Goal: Transaction & Acquisition: Purchase product/service

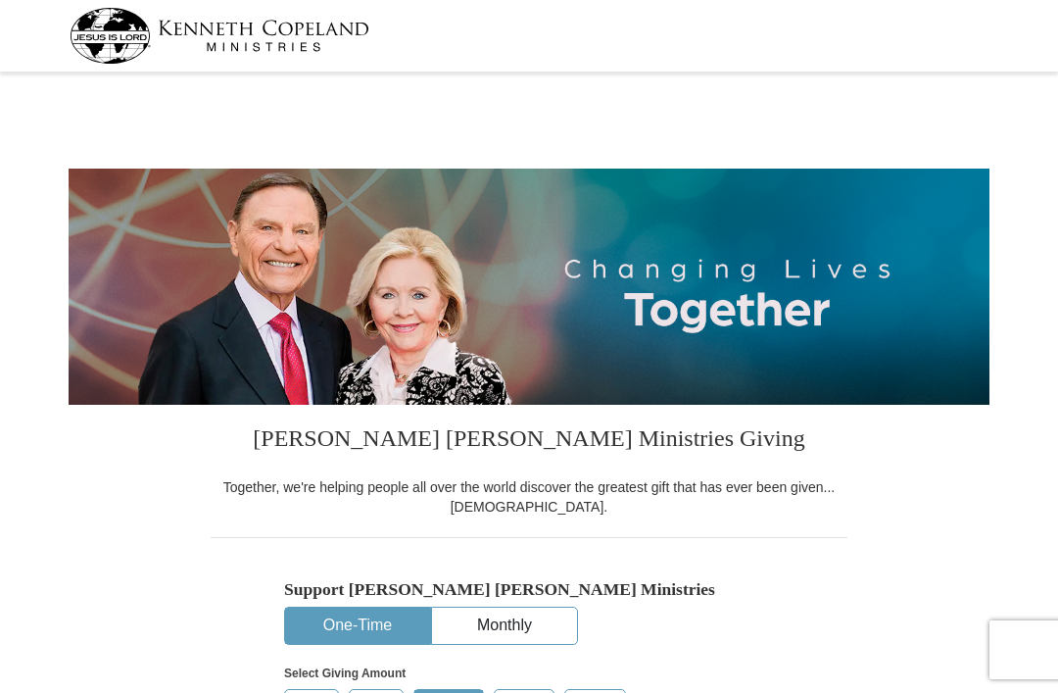
select select "SC"
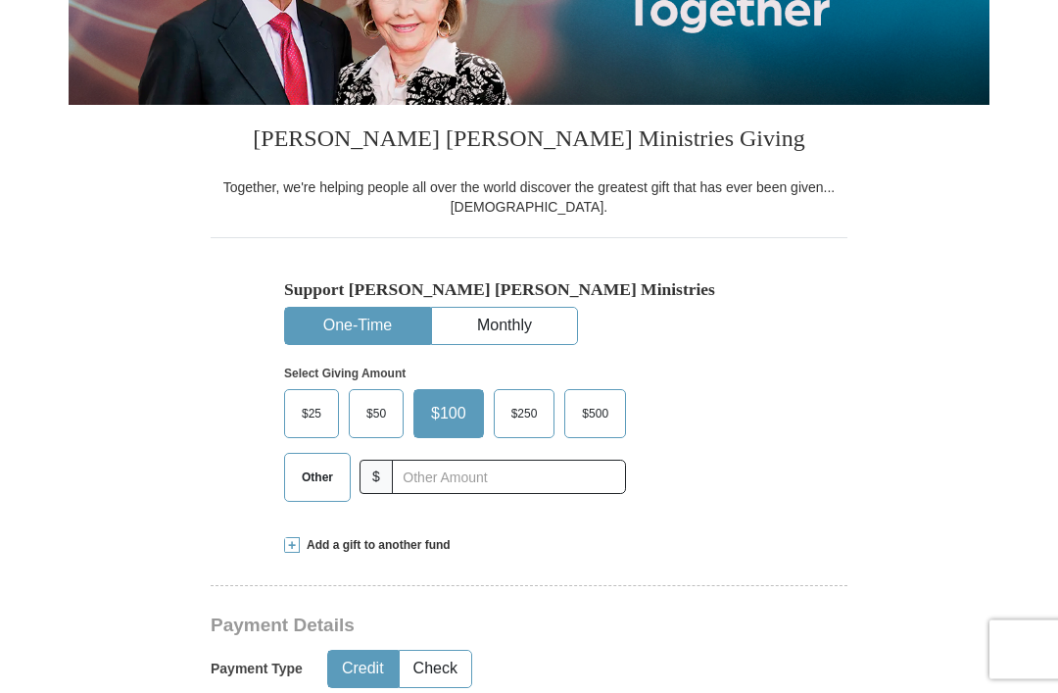
scroll to position [306, 0]
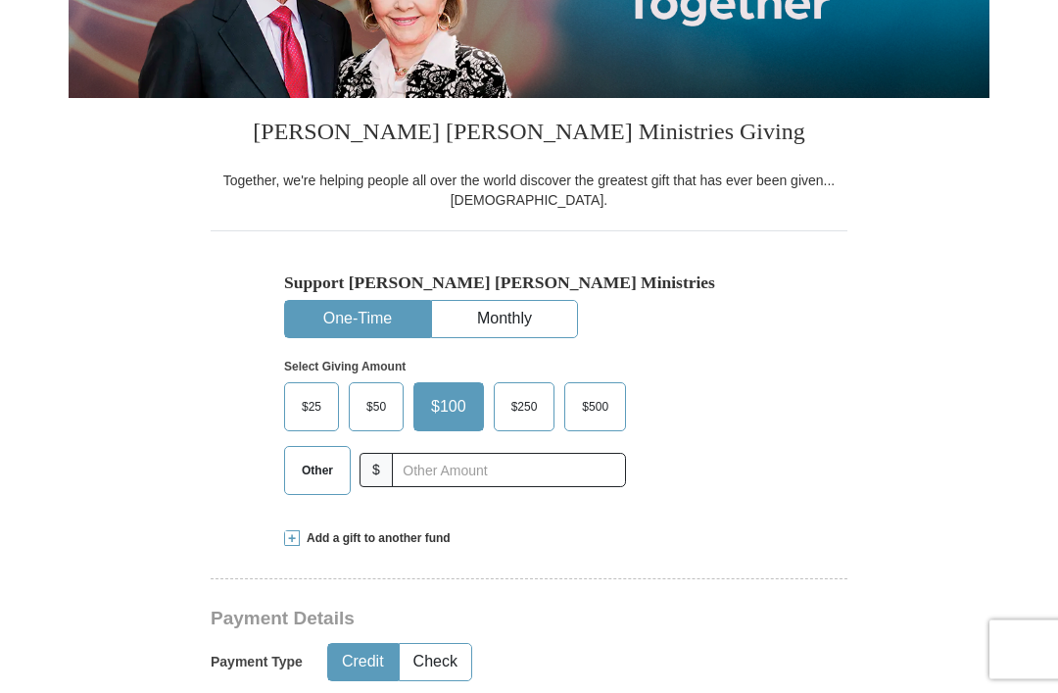
click at [318, 461] on span "Other" at bounding box center [317, 471] width 51 height 29
click at [0, 0] on input "Other" at bounding box center [0, 0] width 0 height 0
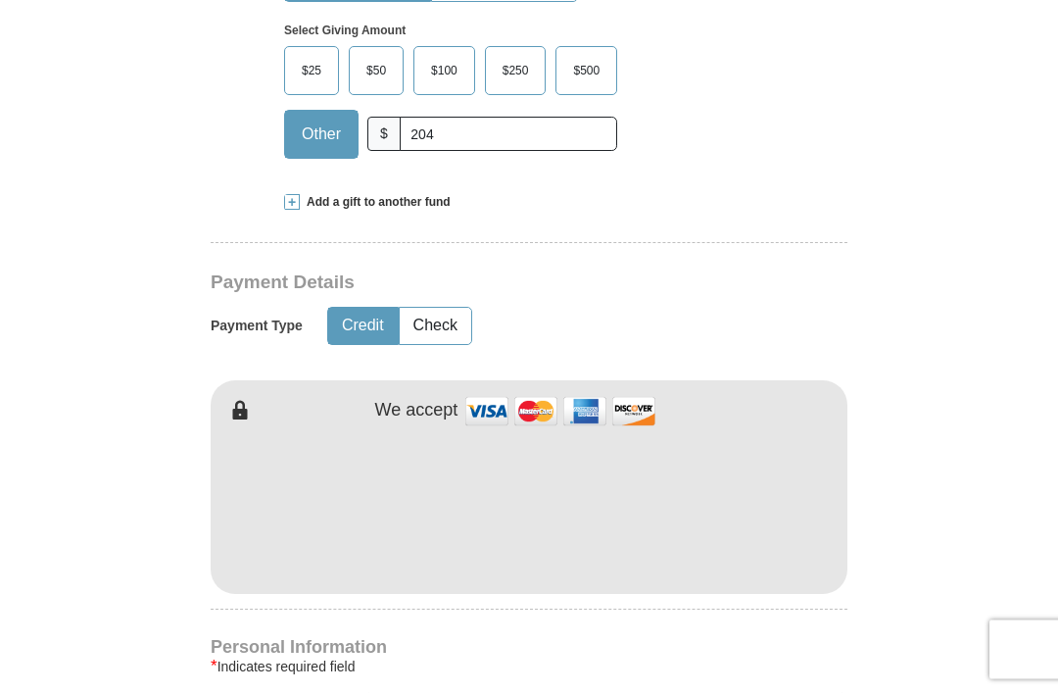
scroll to position [643, 0]
type input "204"
click at [451, 330] on button "Check" at bounding box center [436, 326] width 72 height 36
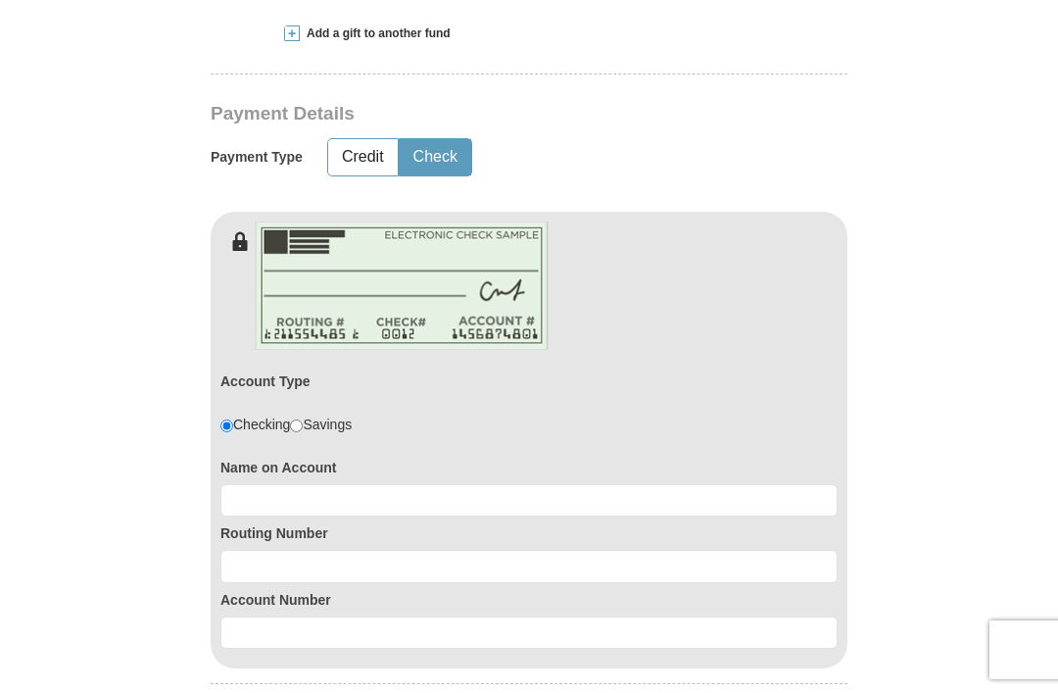
scroll to position [814, 0]
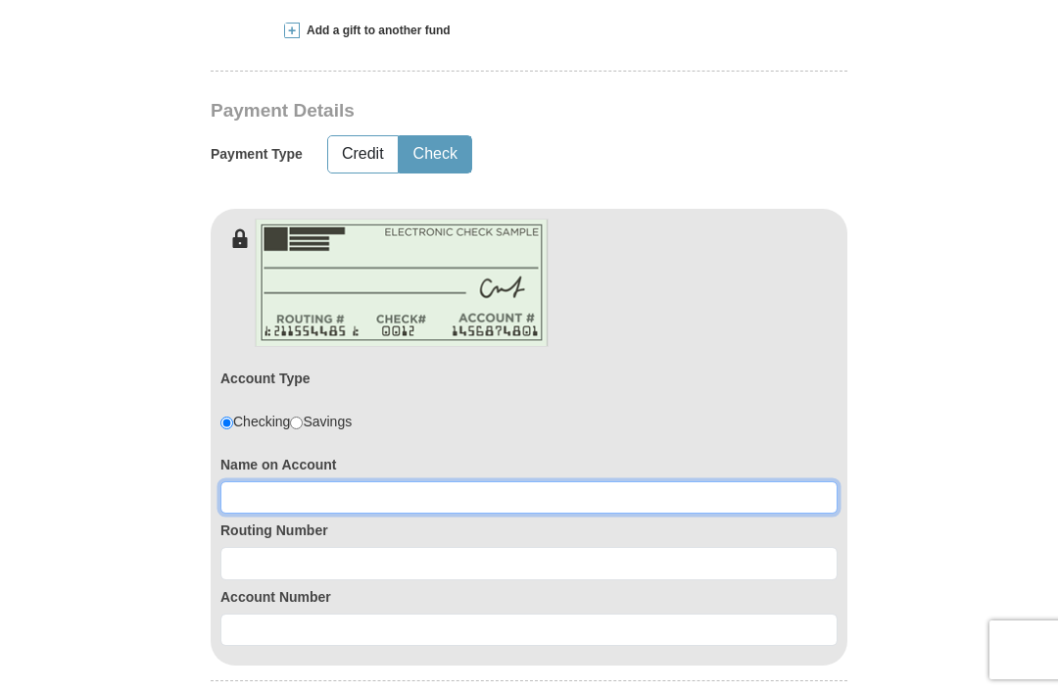
click at [353, 493] on input at bounding box center [528, 497] width 617 height 33
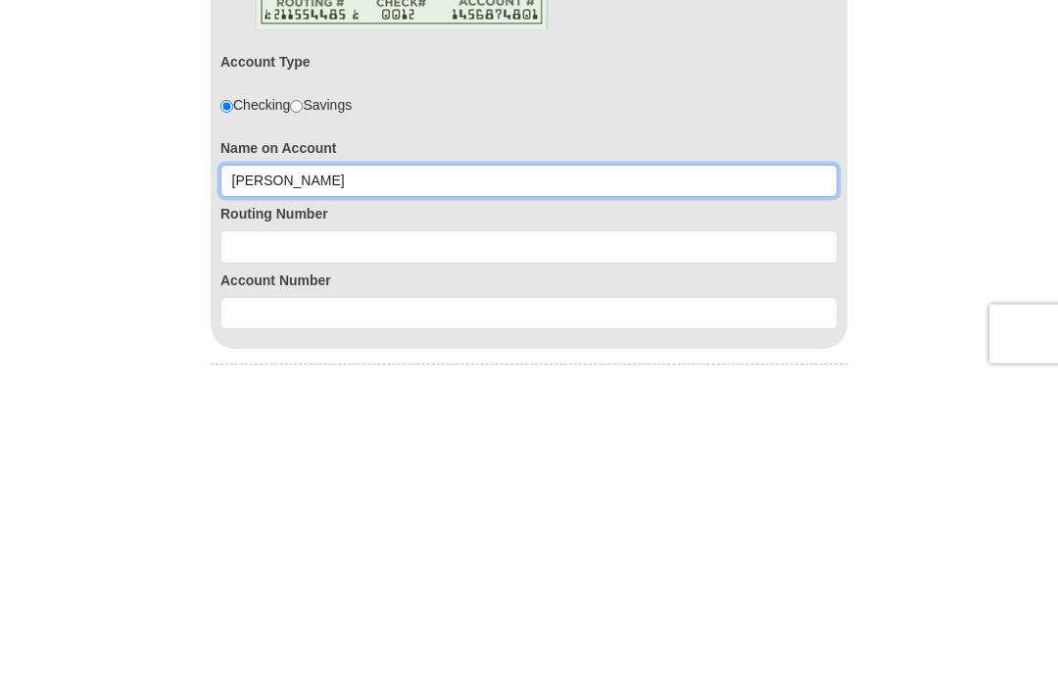
type input "Ireta Joyce Grant-Polite"
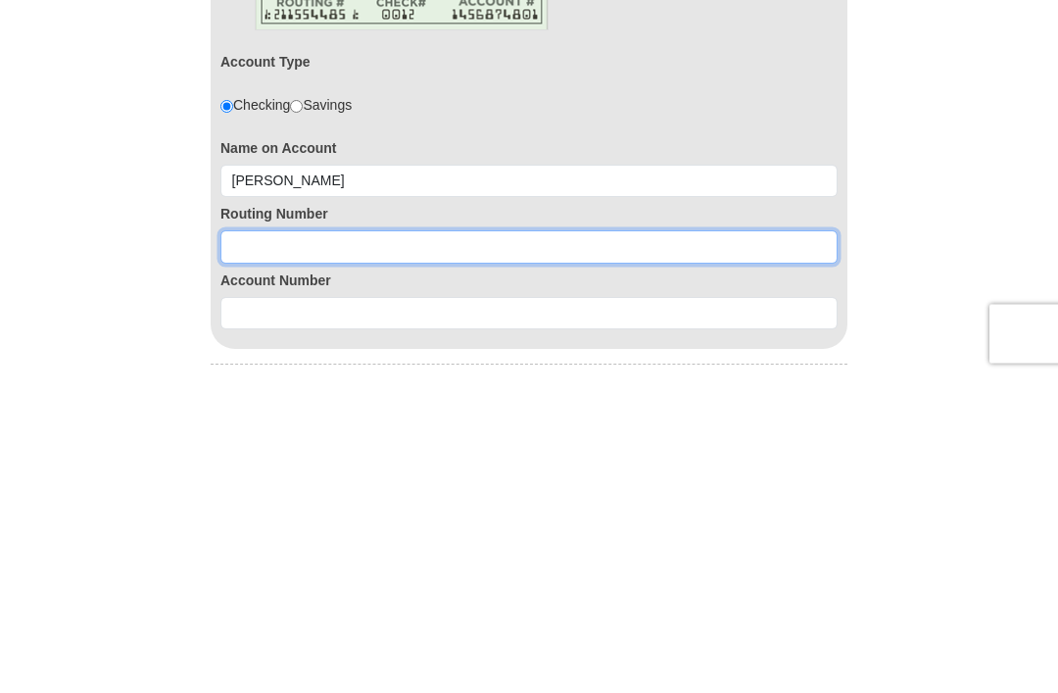
click at [483, 547] on input at bounding box center [528, 563] width 617 height 33
type input "064008637"
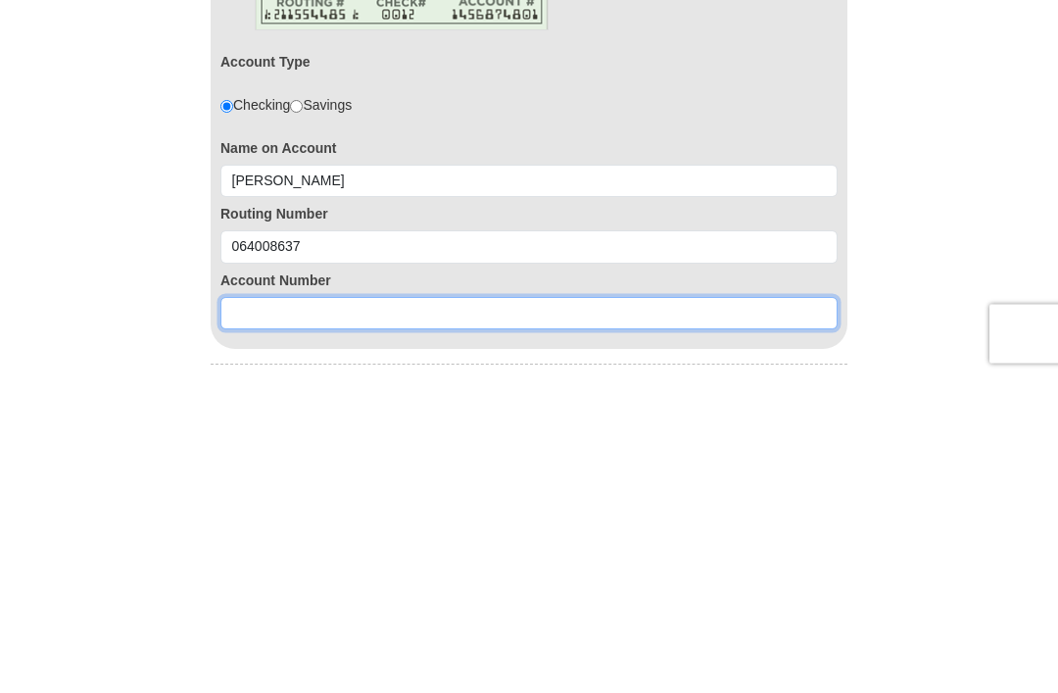
click at [313, 613] on input at bounding box center [528, 629] width 617 height 33
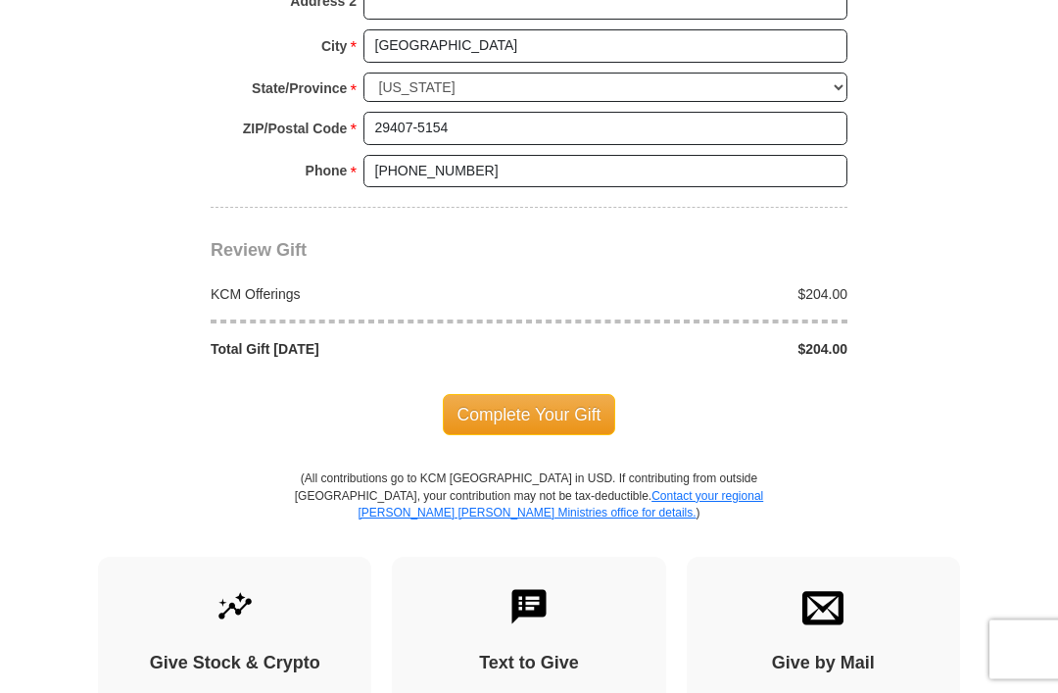
scroll to position [1842, 0]
type input "2133001806"
click at [545, 395] on span "Complete Your Gift" at bounding box center [529, 414] width 173 height 41
